Goal: Transaction & Acquisition: Purchase product/service

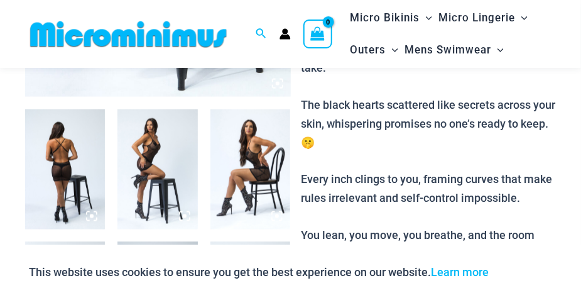
scroll to position [422, 0]
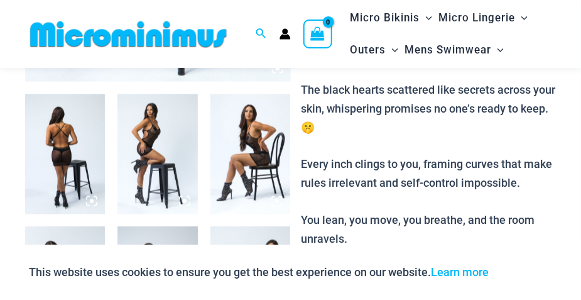
click at [246, 158] on img at bounding box center [251, 154] width 80 height 120
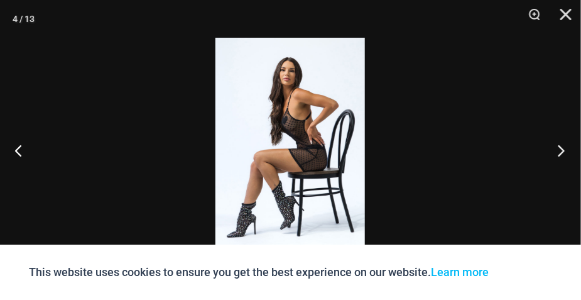
click at [557, 146] on button "Next" at bounding box center [557, 150] width 47 height 63
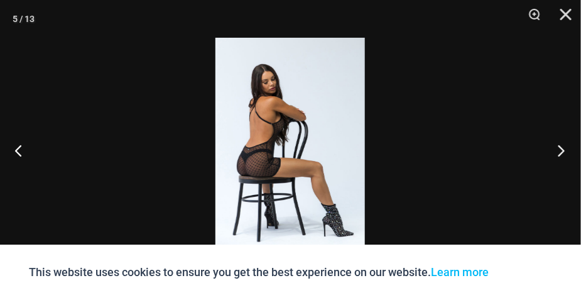
click at [560, 149] on button "Next" at bounding box center [557, 150] width 47 height 63
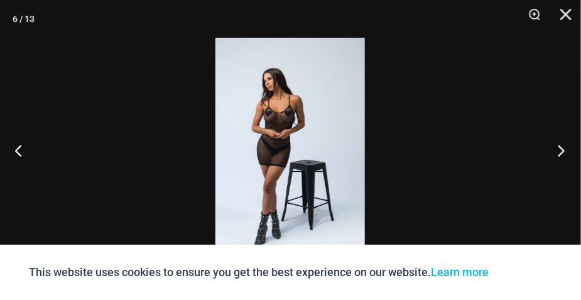
click at [560, 149] on button "Next" at bounding box center [557, 150] width 47 height 63
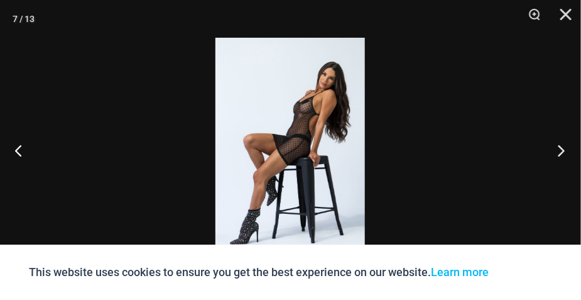
click at [560, 149] on button "Next" at bounding box center [557, 150] width 47 height 63
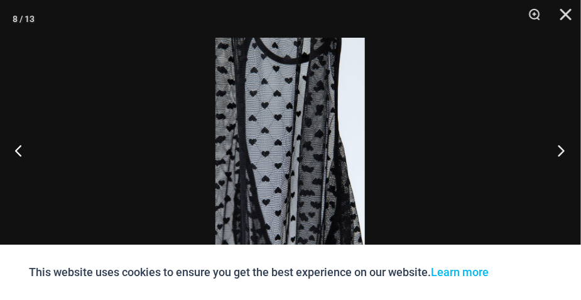
click at [560, 149] on button "Next" at bounding box center [557, 150] width 47 height 63
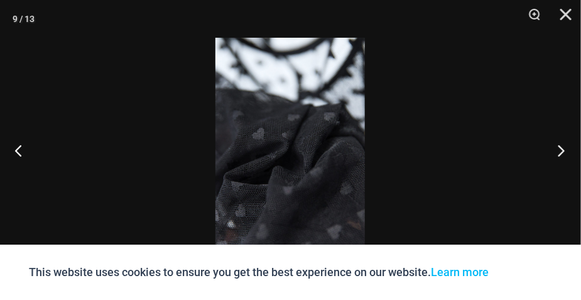
click at [560, 149] on button "Next" at bounding box center [557, 150] width 47 height 63
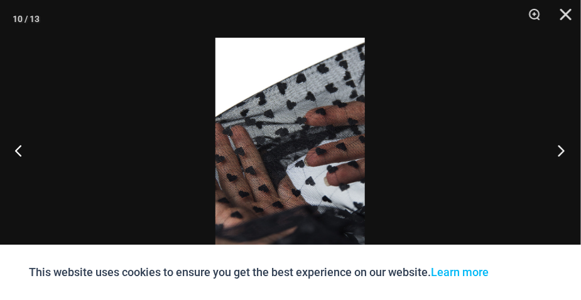
click at [560, 149] on button "Next" at bounding box center [557, 150] width 47 height 63
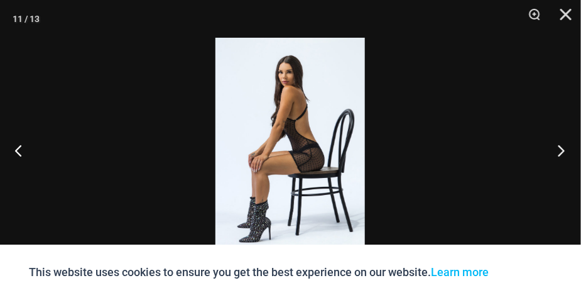
click at [560, 149] on button "Next" at bounding box center [557, 150] width 47 height 63
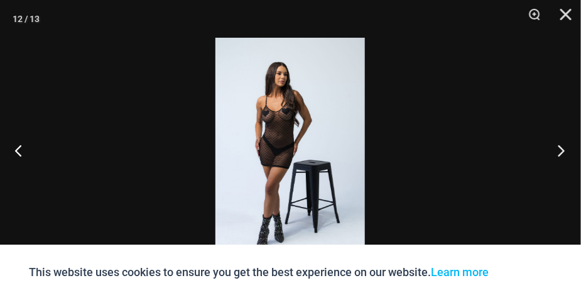
click at [560, 149] on button "Next" at bounding box center [557, 150] width 47 height 63
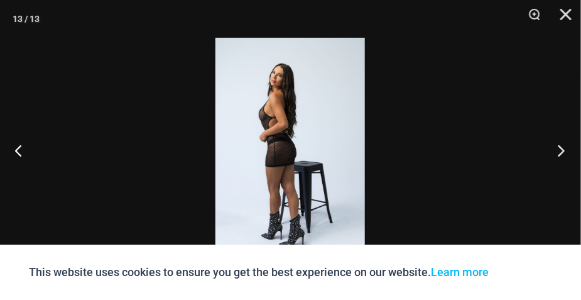
click at [560, 149] on button "Next" at bounding box center [557, 150] width 47 height 63
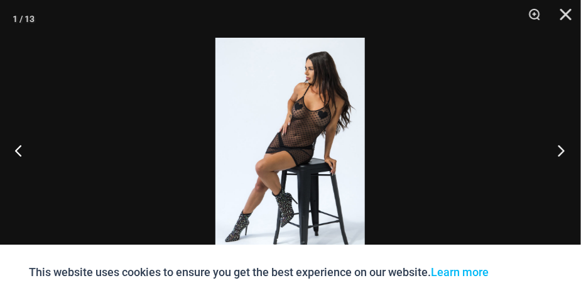
click at [565, 149] on button "Next" at bounding box center [557, 150] width 47 height 63
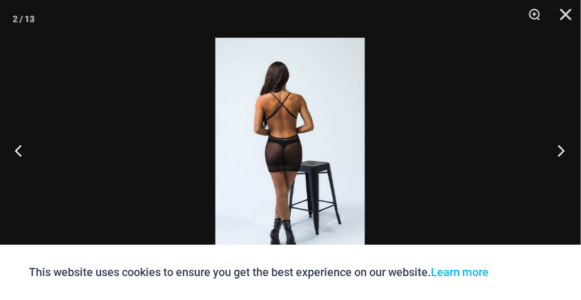
click at [565, 149] on button "Next" at bounding box center [557, 150] width 47 height 63
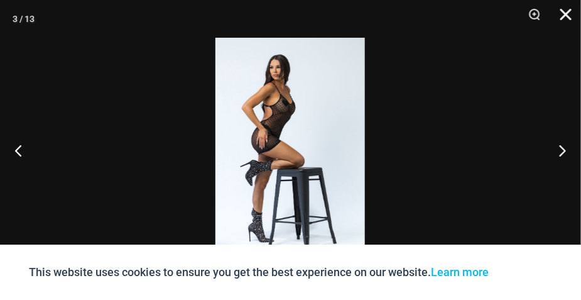
click at [567, 11] on button "Close" at bounding box center [561, 19] width 31 height 38
